Goal: Navigation & Orientation: Find specific page/section

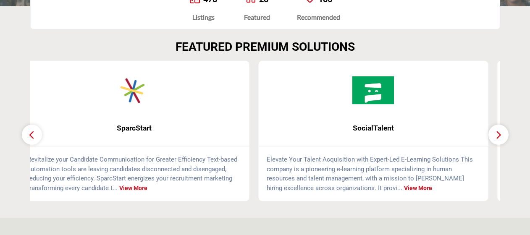
scroll to position [210, 0]
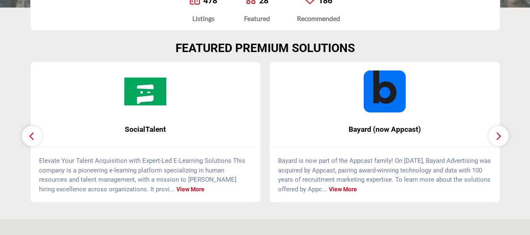
click at [495, 141] on icon "button" at bounding box center [498, 136] width 7 height 10
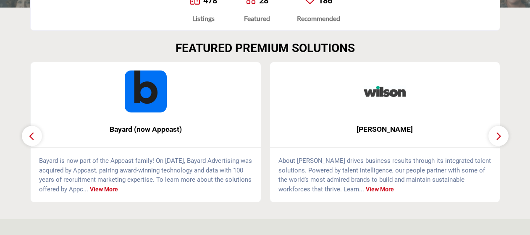
click at [500, 138] on icon "button" at bounding box center [498, 136] width 7 height 10
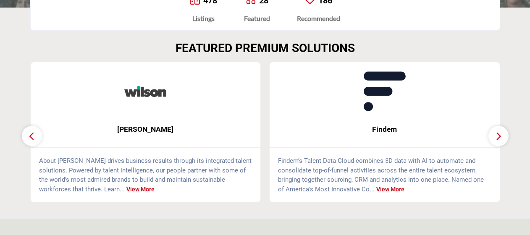
click at [500, 139] on icon "button" at bounding box center [498, 136] width 7 height 10
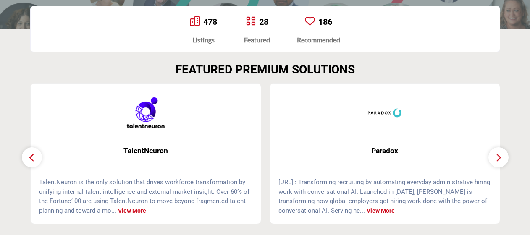
scroll to position [0, 0]
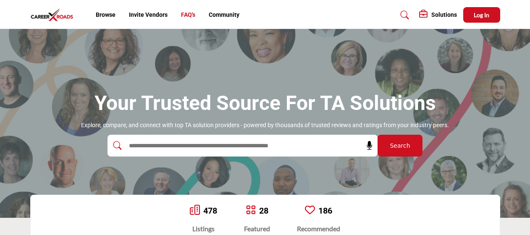
click at [186, 13] on link "FAQ's" at bounding box center [188, 14] width 14 height 7
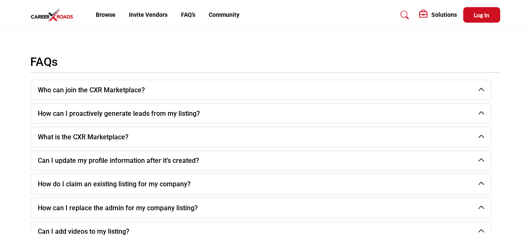
click at [105, 15] on link "Browse" at bounding box center [106, 14] width 20 height 7
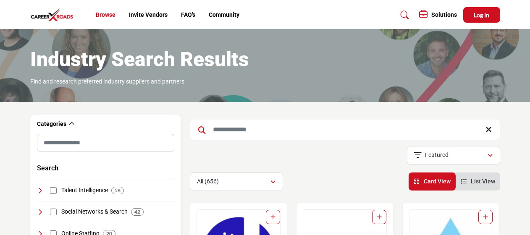
click at [107, 13] on link "Browse" at bounding box center [106, 14] width 20 height 7
